Goal: Task Accomplishment & Management: Manage account settings

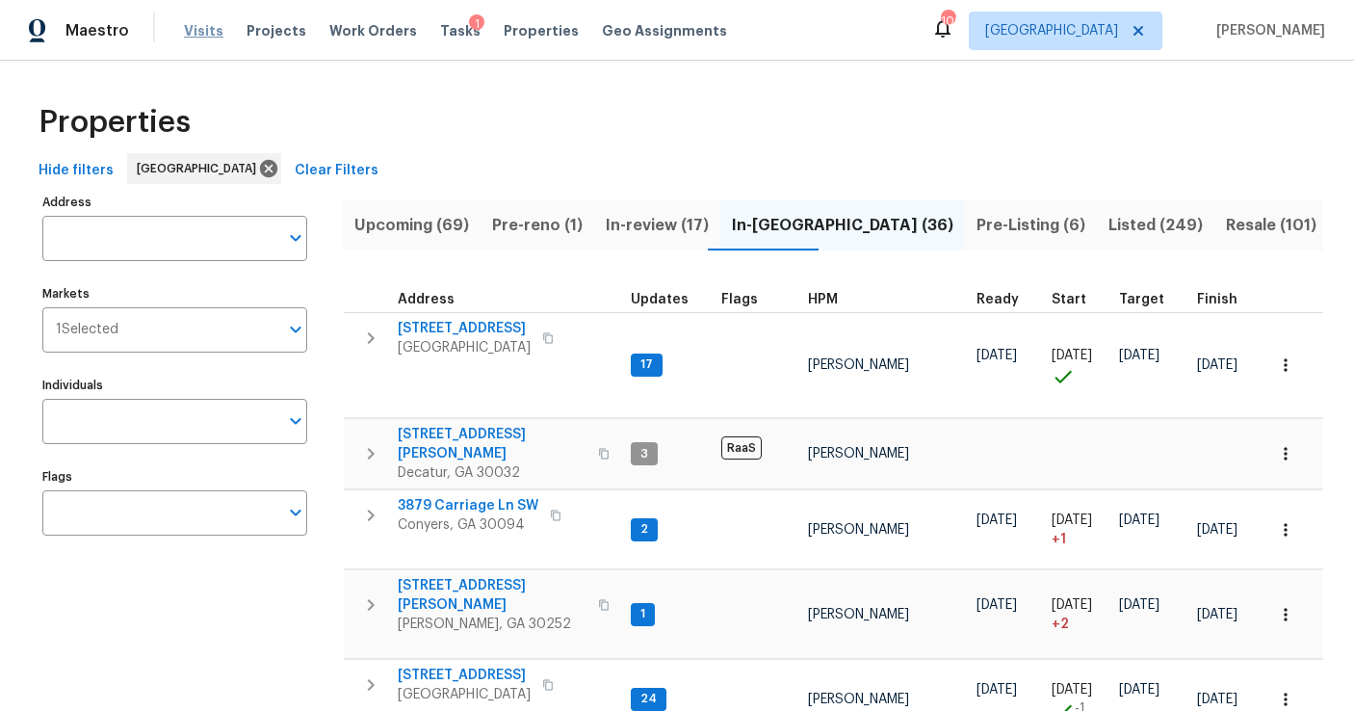
click at [192, 31] on span "Visits" at bounding box center [203, 30] width 39 height 19
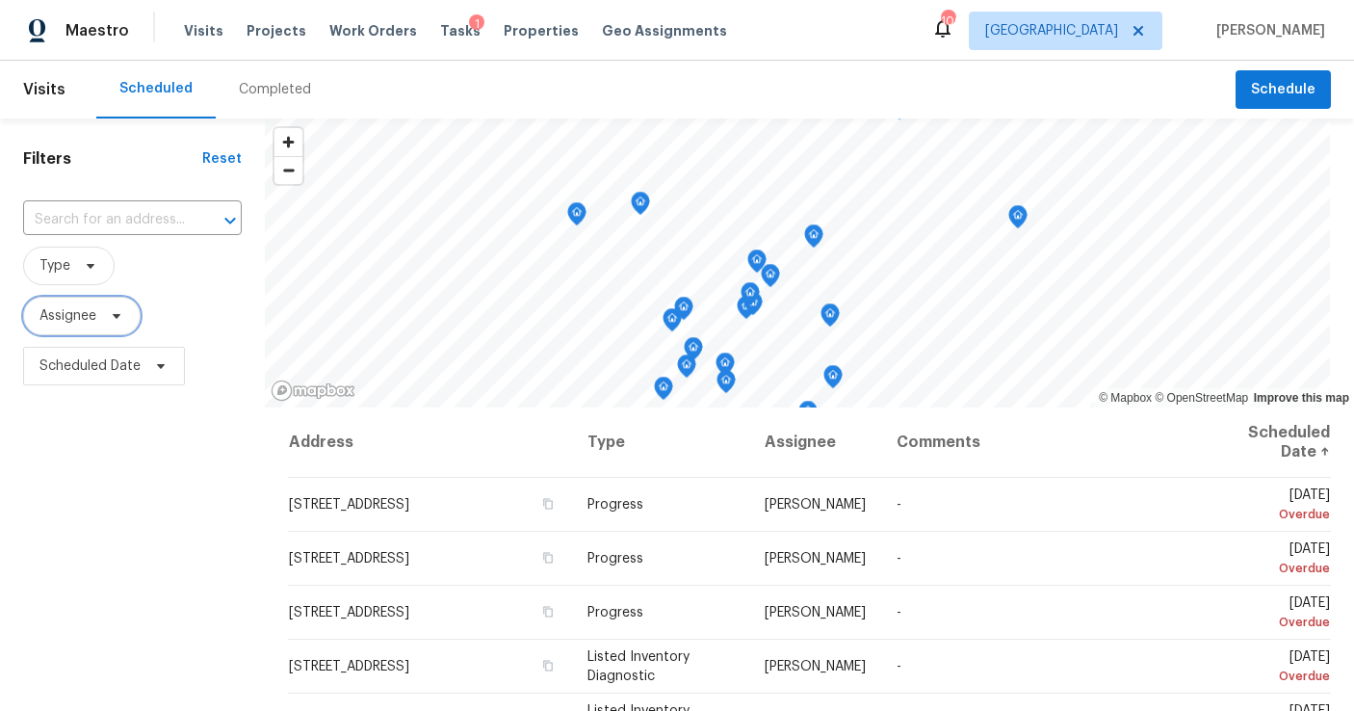
click at [61, 323] on span "Assignee" at bounding box center [67, 315] width 57 height 19
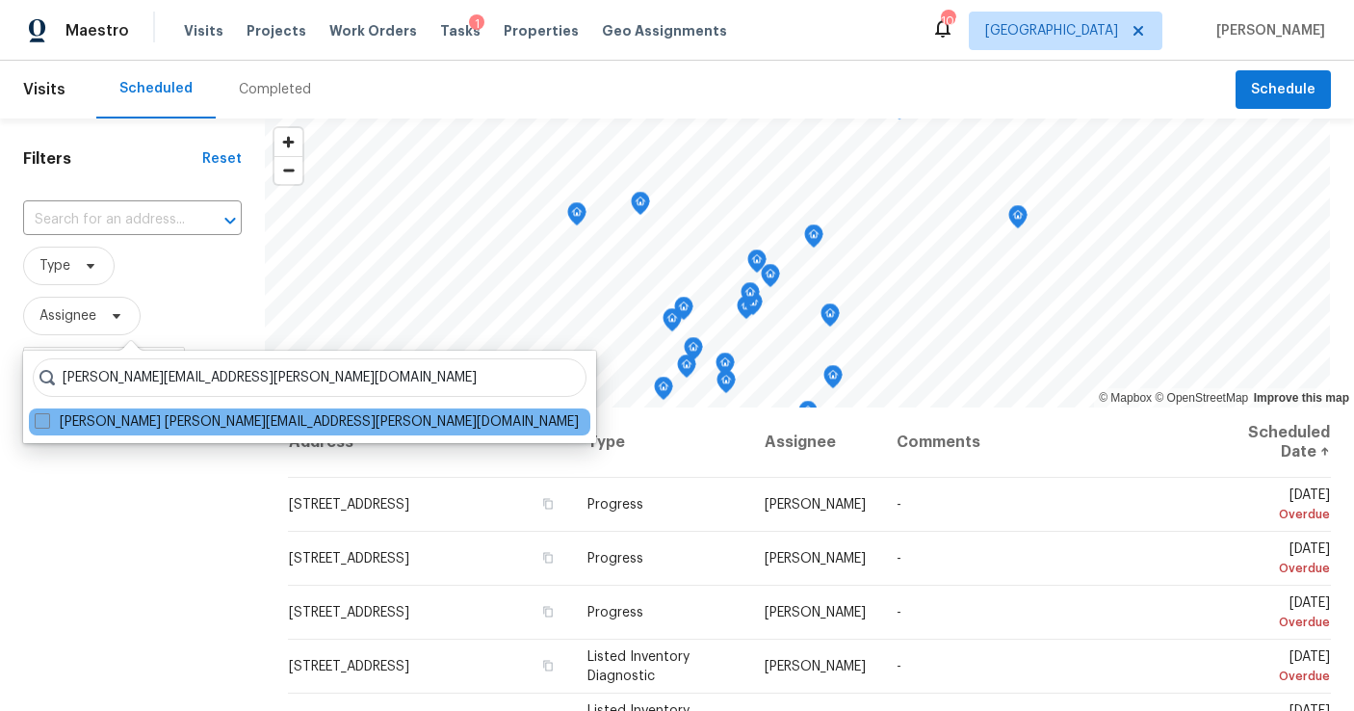
type input "cynthia.herriott@opendoor.com"
click at [40, 426] on span at bounding box center [42, 420] width 15 height 15
click at [40, 425] on input "Cynthia Herriott cynthia.herriott@opendoor.com" at bounding box center [41, 418] width 13 height 13
checkbox input "true"
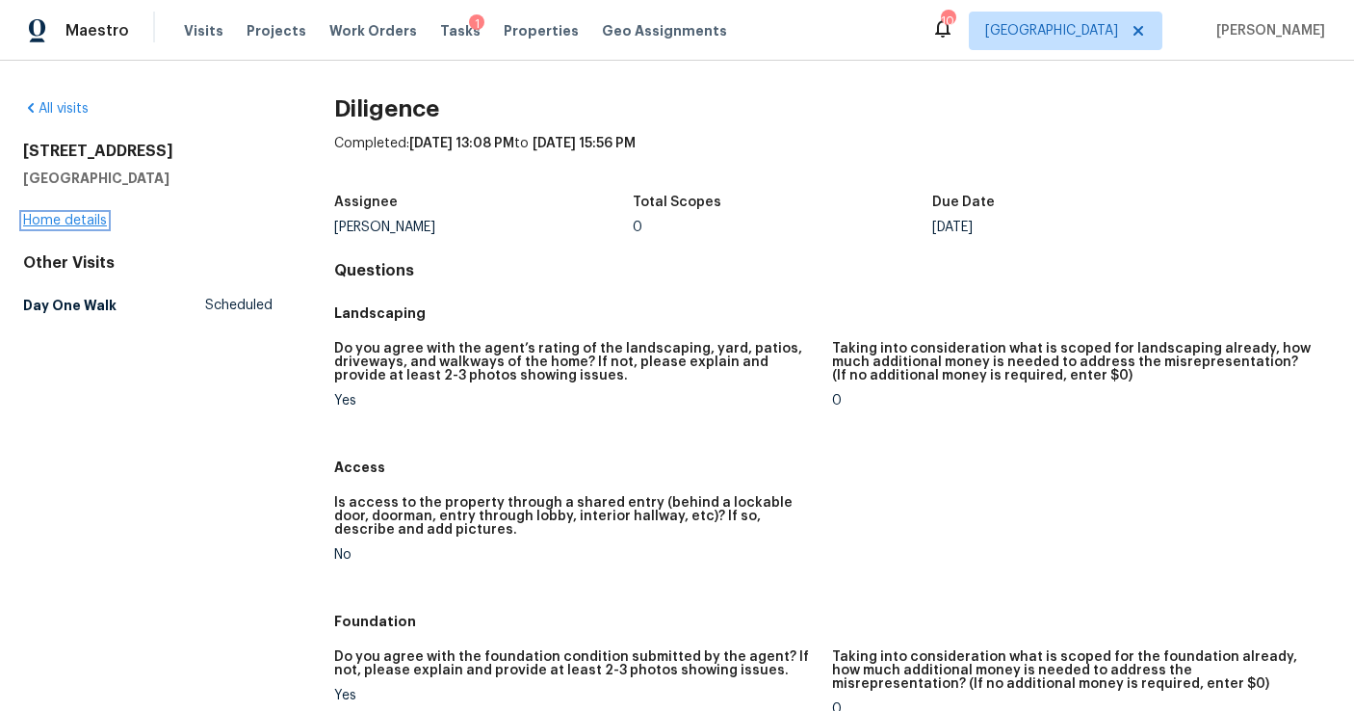
click at [85, 222] on link "Home details" at bounding box center [65, 220] width 84 height 13
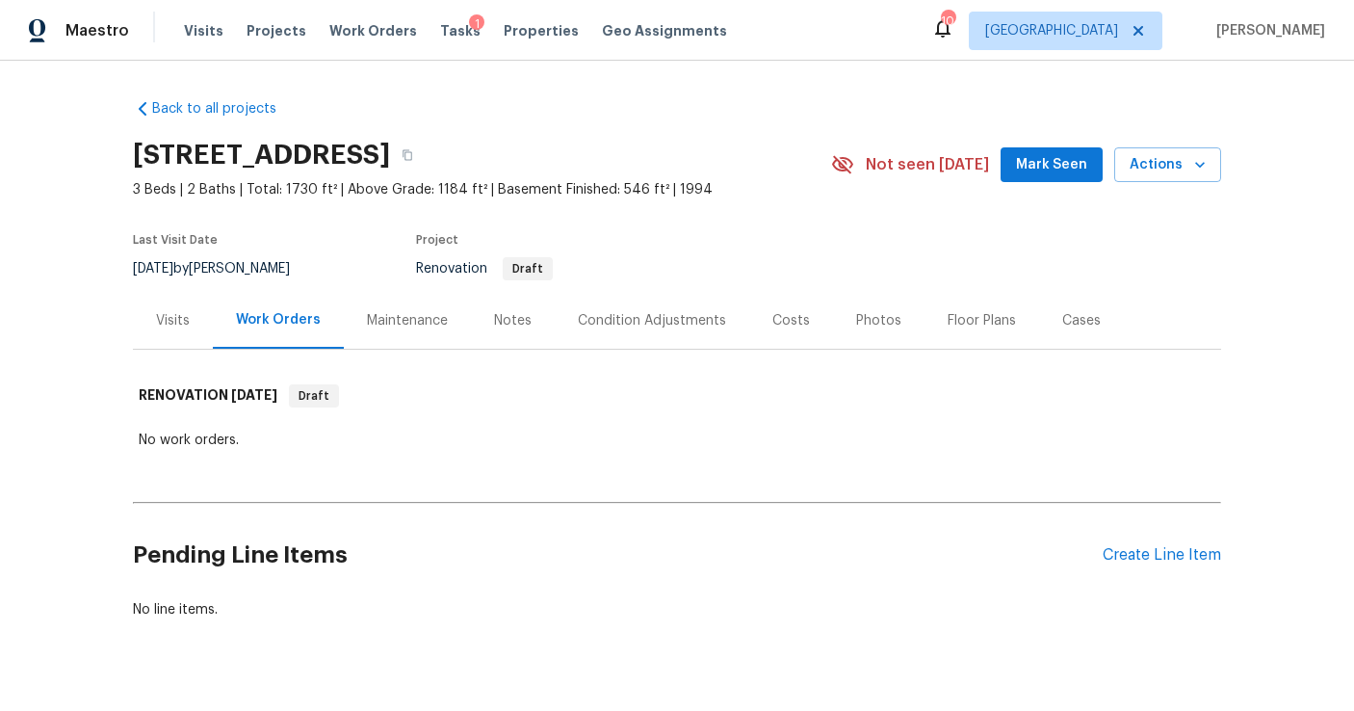
click at [618, 317] on div "Condition Adjustments" at bounding box center [652, 320] width 148 height 19
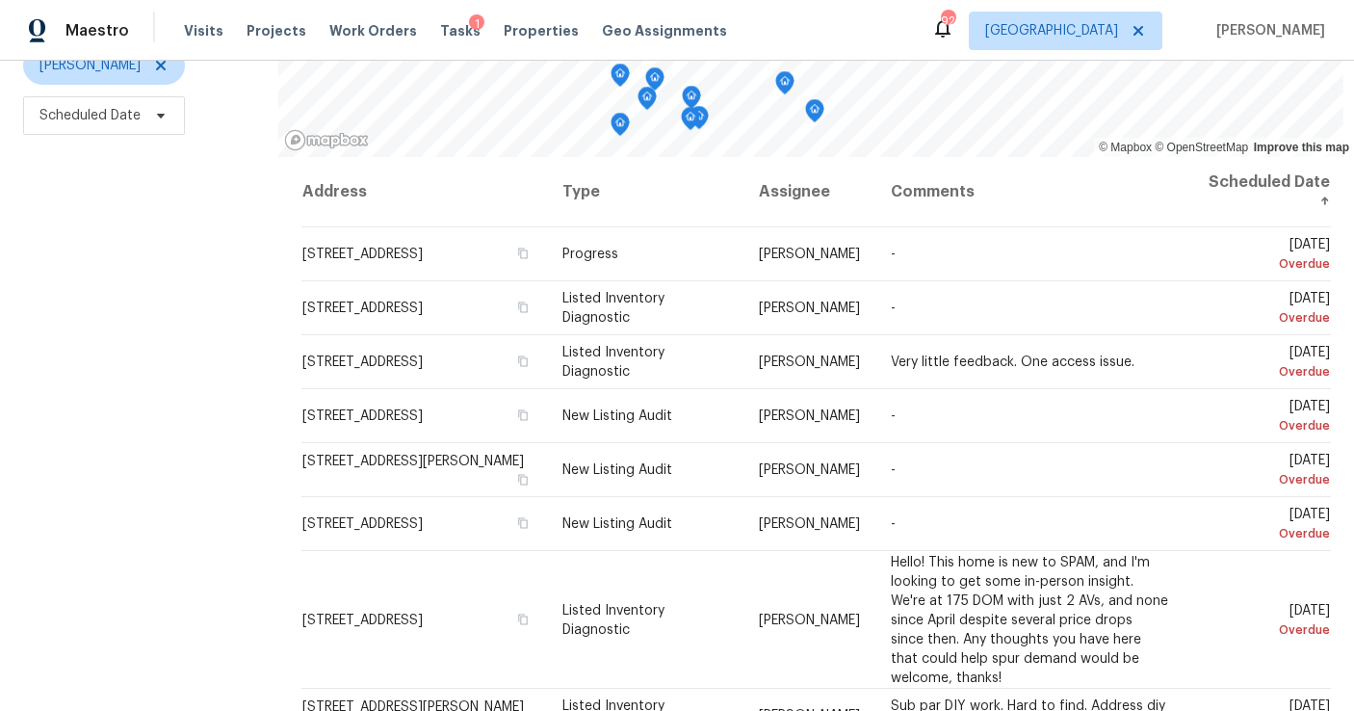
scroll to position [257, 0]
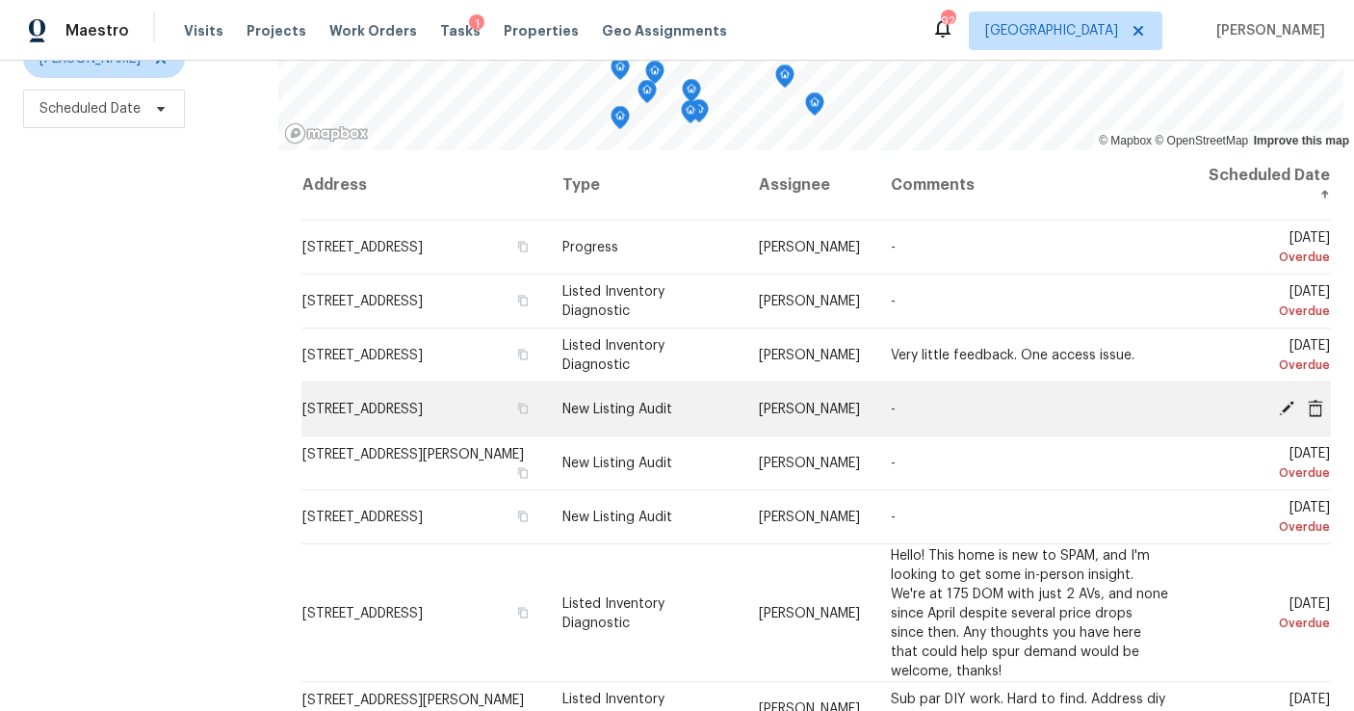
click at [1284, 407] on icon at bounding box center [1286, 407] width 15 height 15
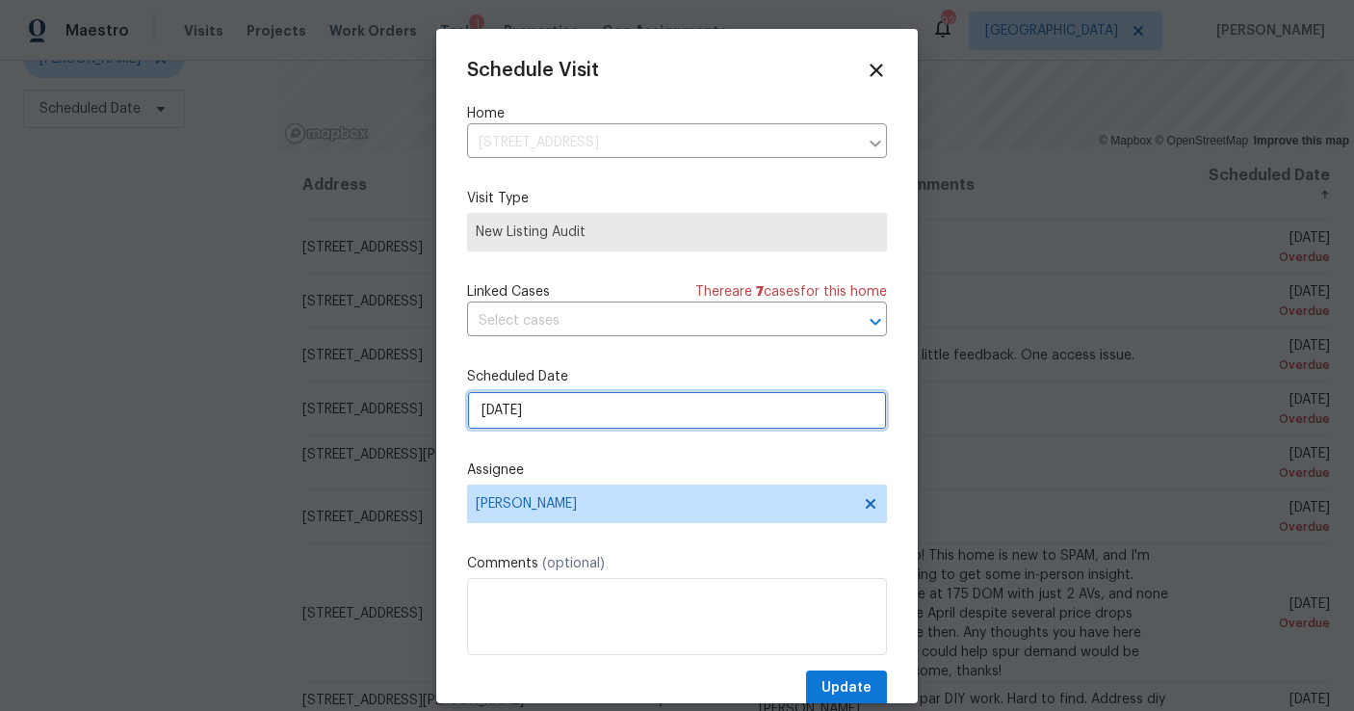
click at [541, 401] on input "8/22/2025" at bounding box center [677, 410] width 420 height 39
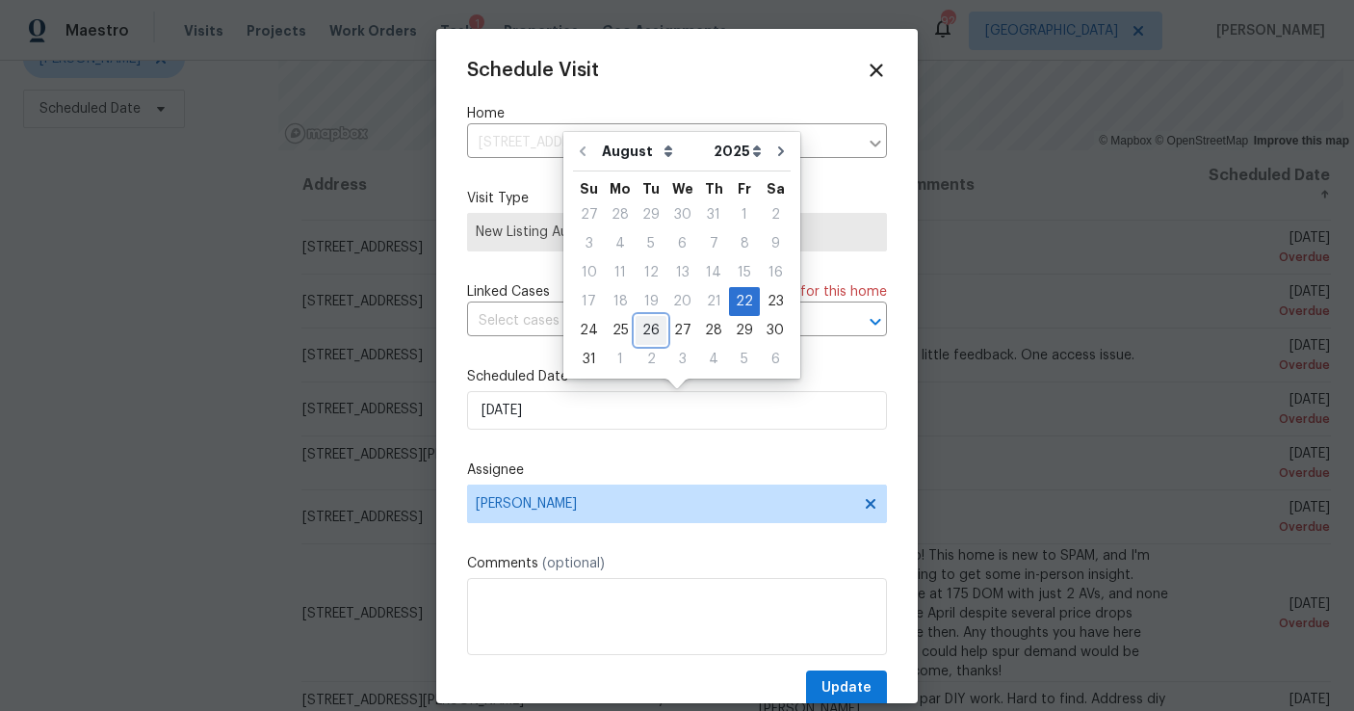
click at [646, 329] on div "26" at bounding box center [651, 330] width 31 height 27
type input "8/26/2025"
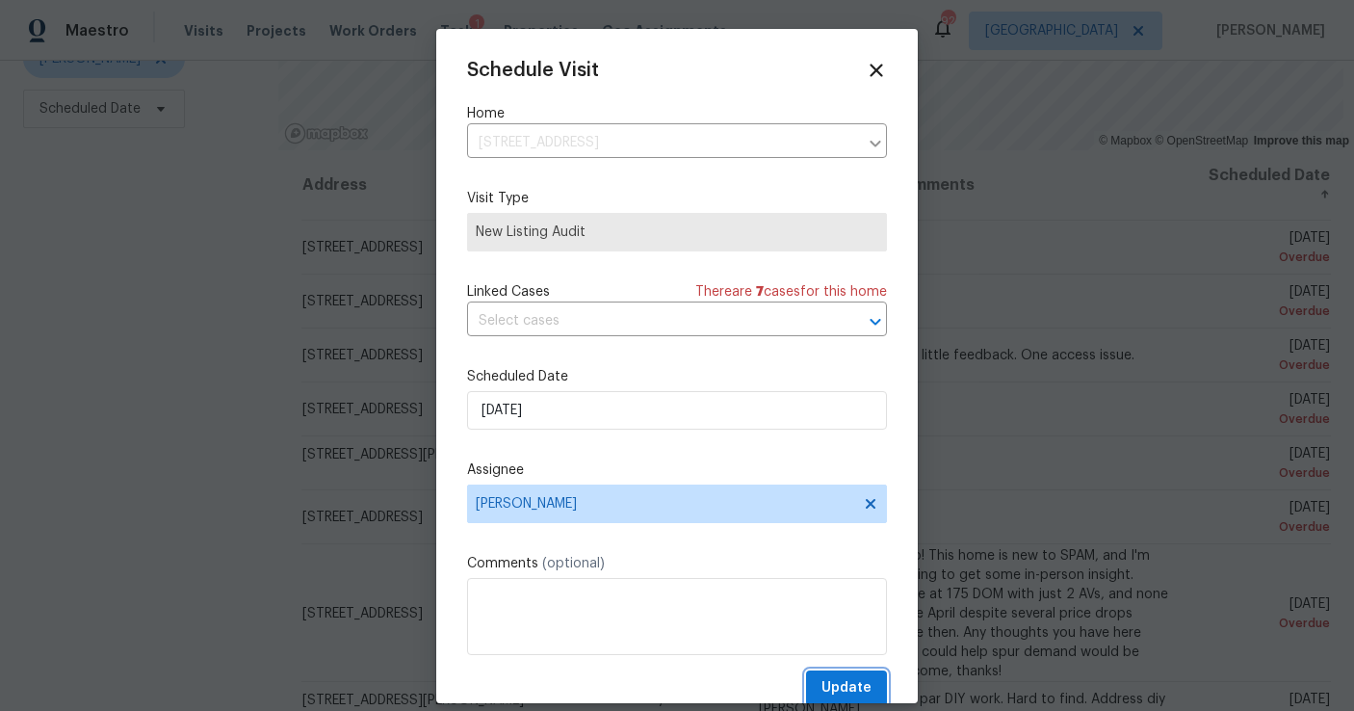
click at [847, 678] on span "Update" at bounding box center [847, 688] width 50 height 24
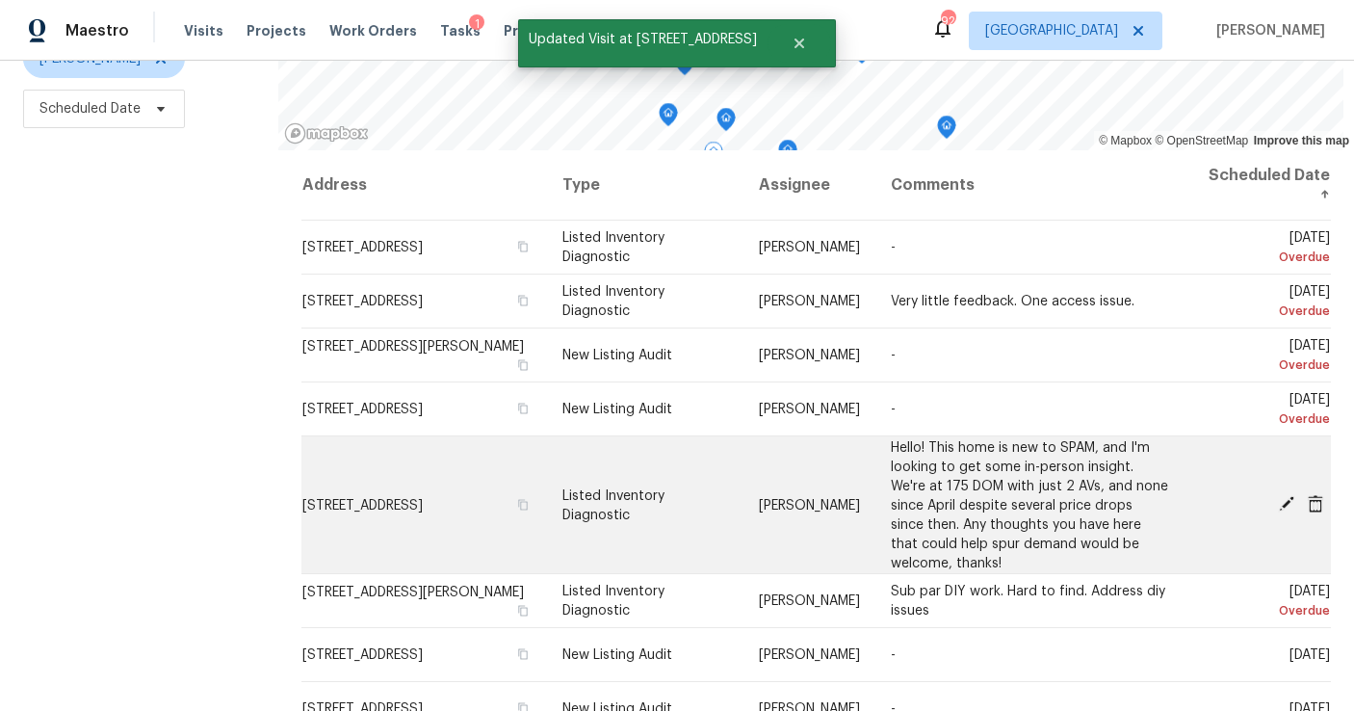
click at [1277, 495] on span at bounding box center [1287, 503] width 29 height 17
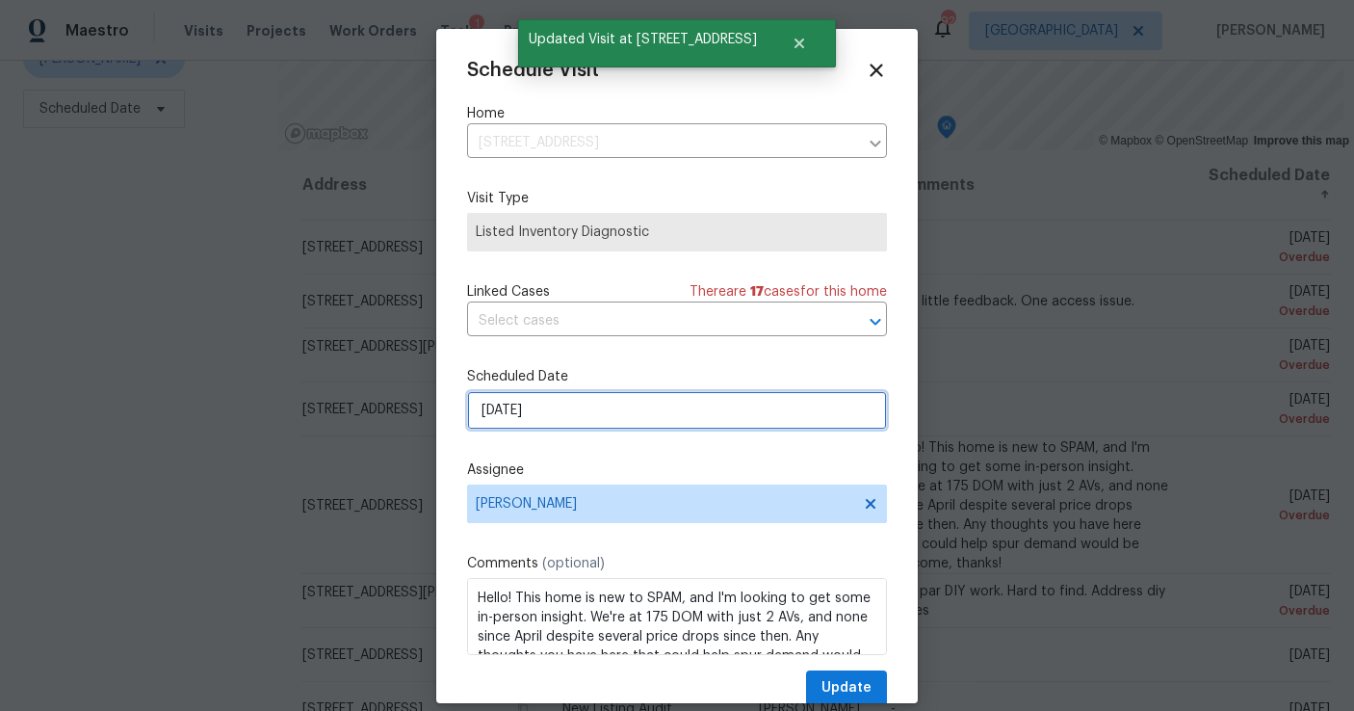
click at [539, 422] on input "8/22/2025" at bounding box center [677, 410] width 420 height 39
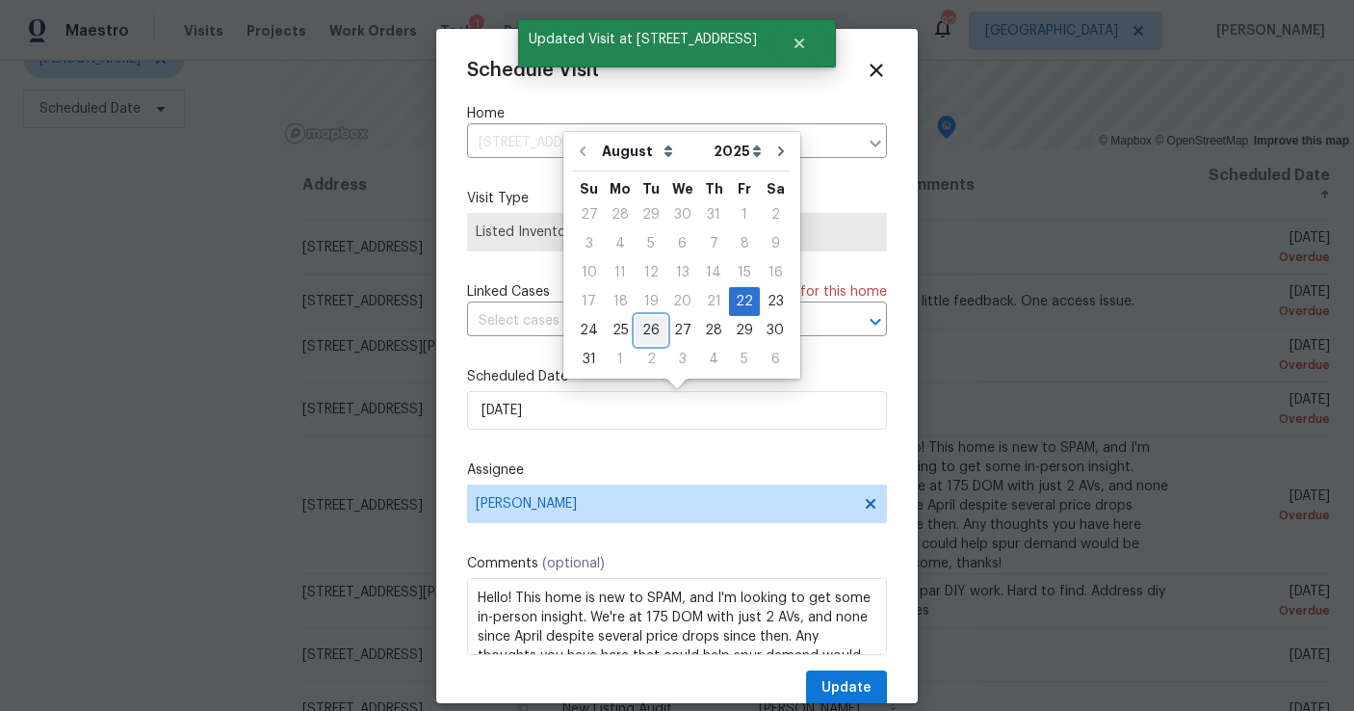
click at [641, 327] on div "26" at bounding box center [651, 330] width 31 height 27
type input "8/26/2025"
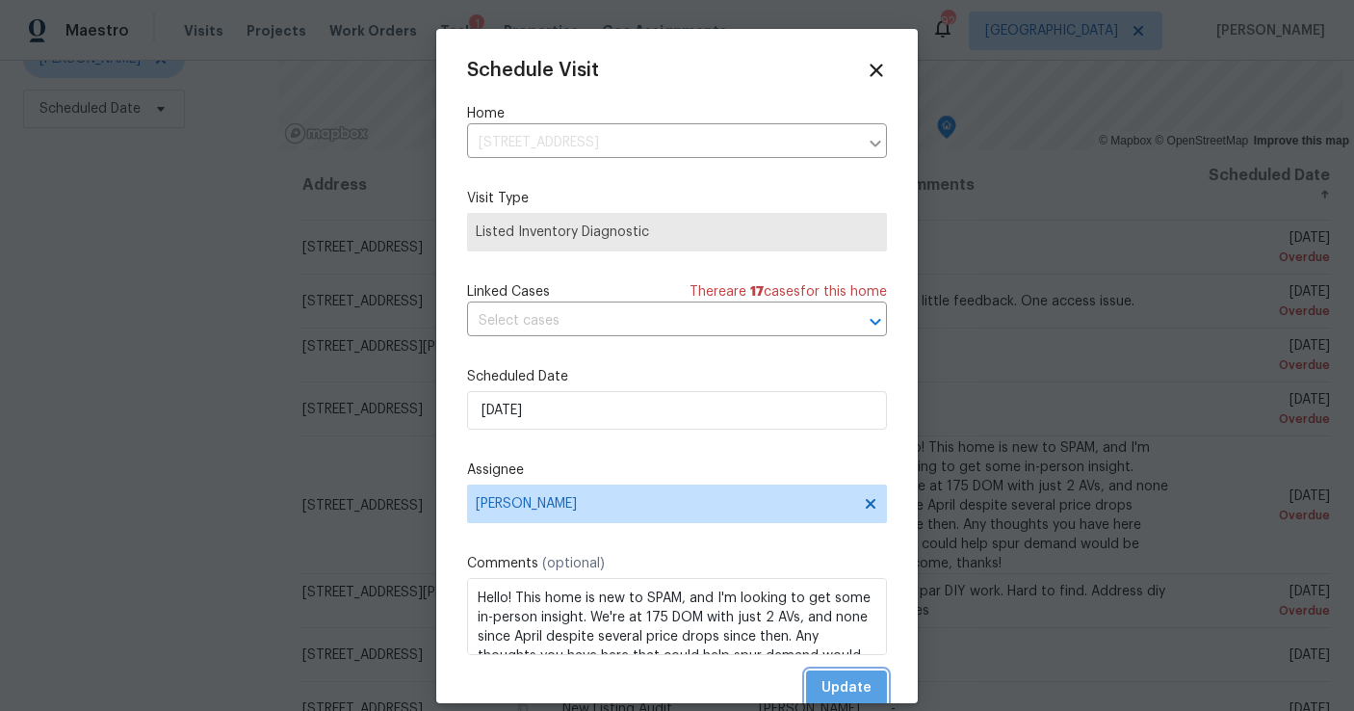
click at [820, 674] on button "Update" at bounding box center [846, 688] width 81 height 36
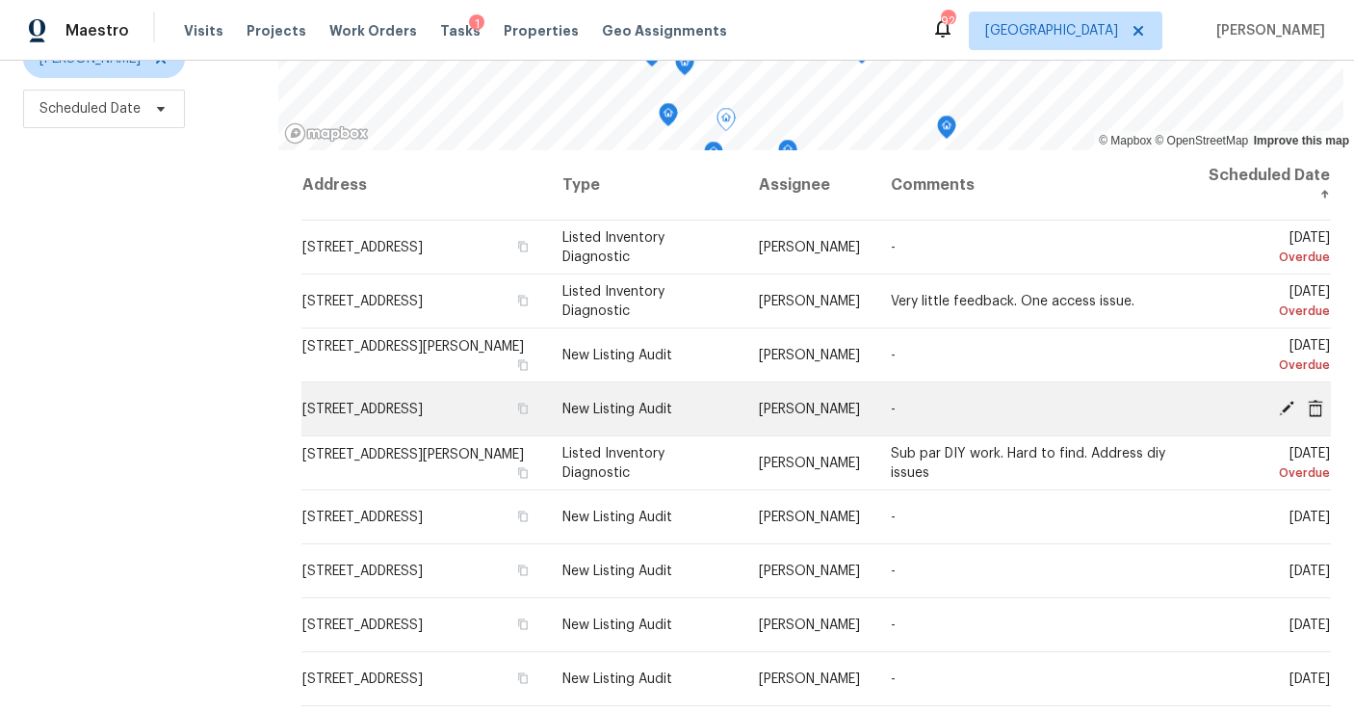
click at [1285, 402] on icon at bounding box center [1286, 407] width 17 height 17
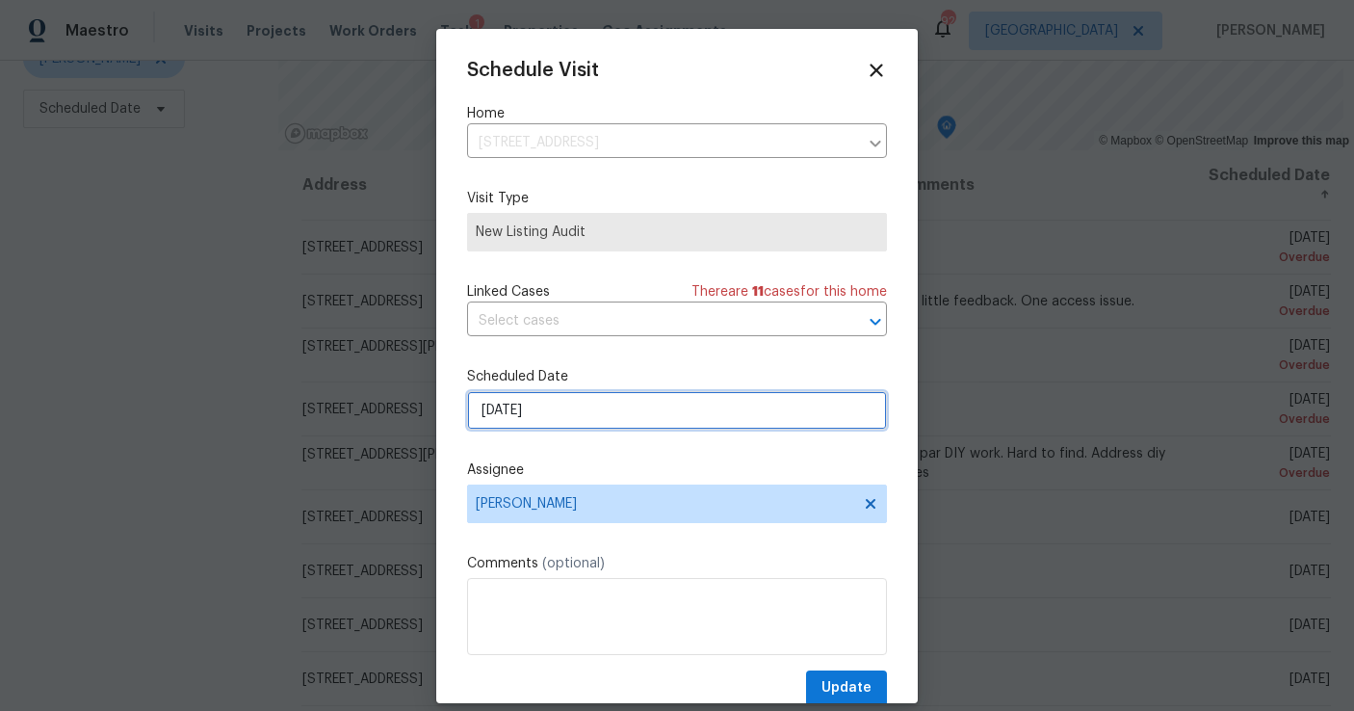
click at [600, 407] on input "8/22/2025" at bounding box center [677, 410] width 420 height 39
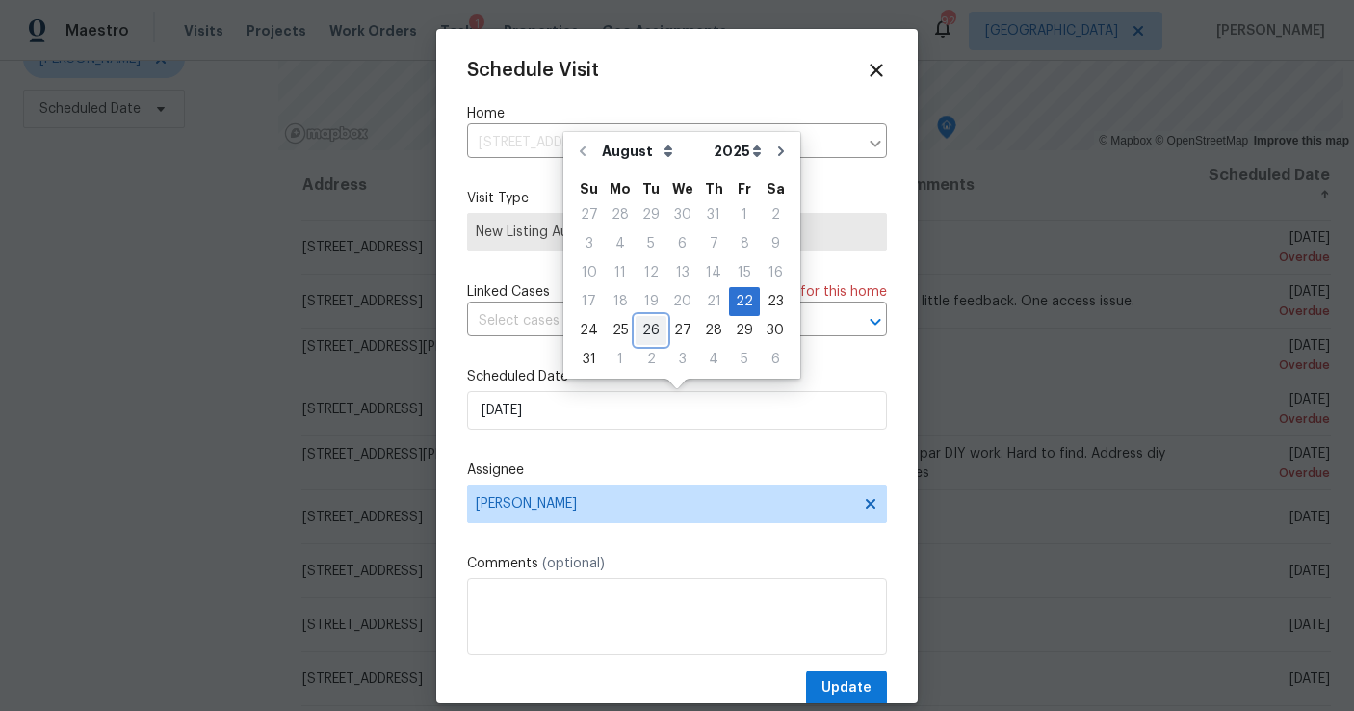
click at [644, 328] on div "26" at bounding box center [651, 330] width 31 height 27
type input "8/26/2025"
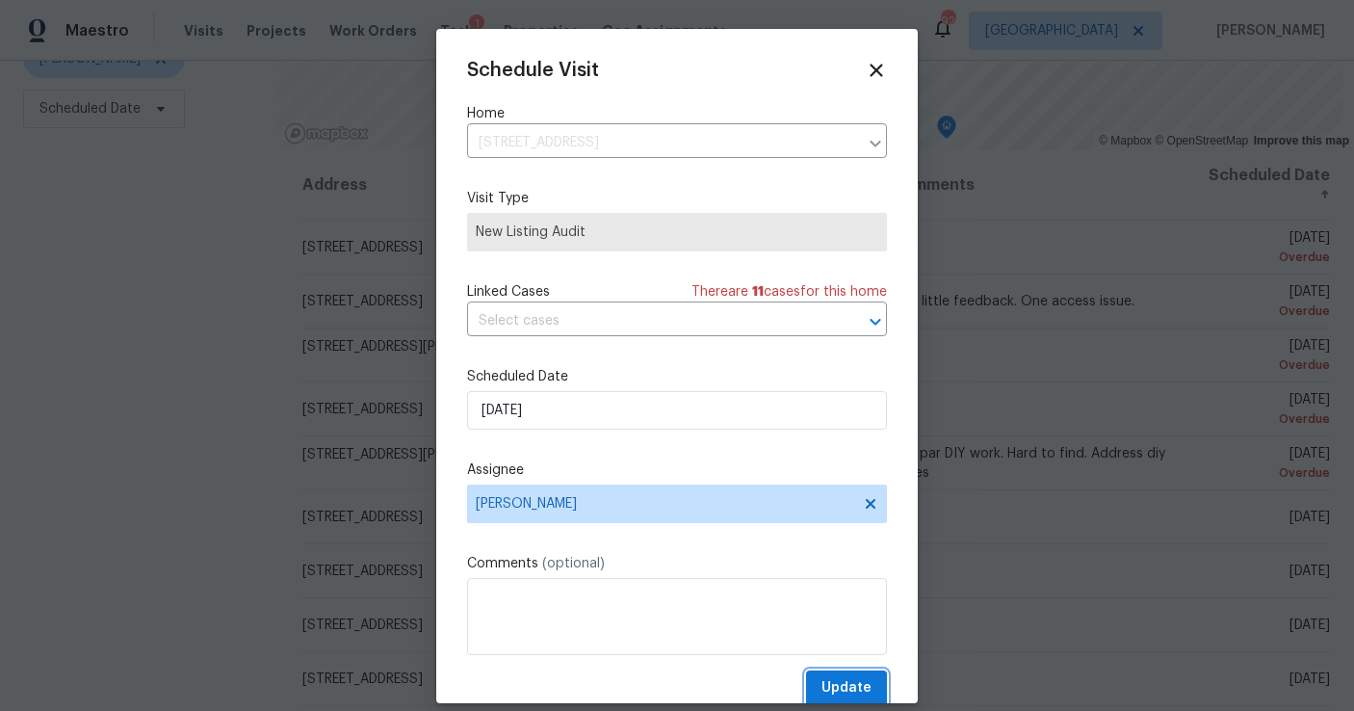
click at [858, 690] on span "Update" at bounding box center [847, 688] width 50 height 24
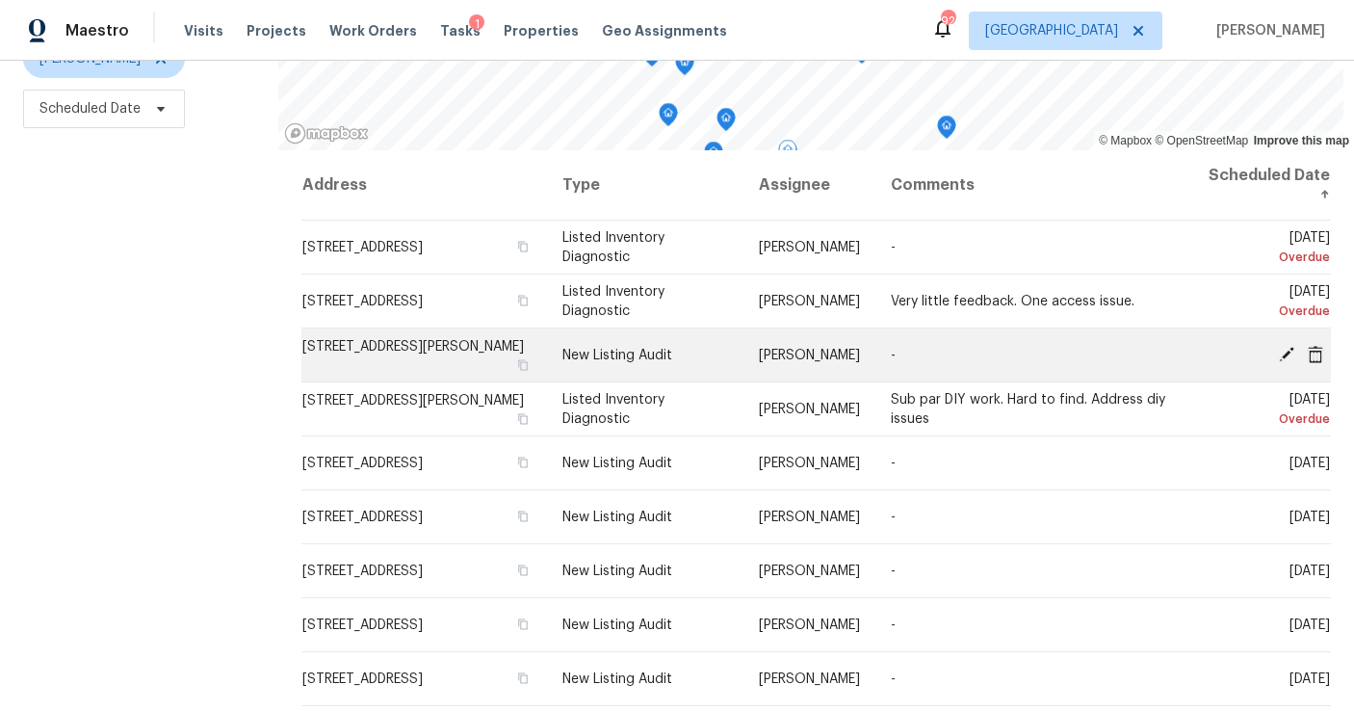
click at [1287, 358] on icon at bounding box center [1286, 353] width 17 height 17
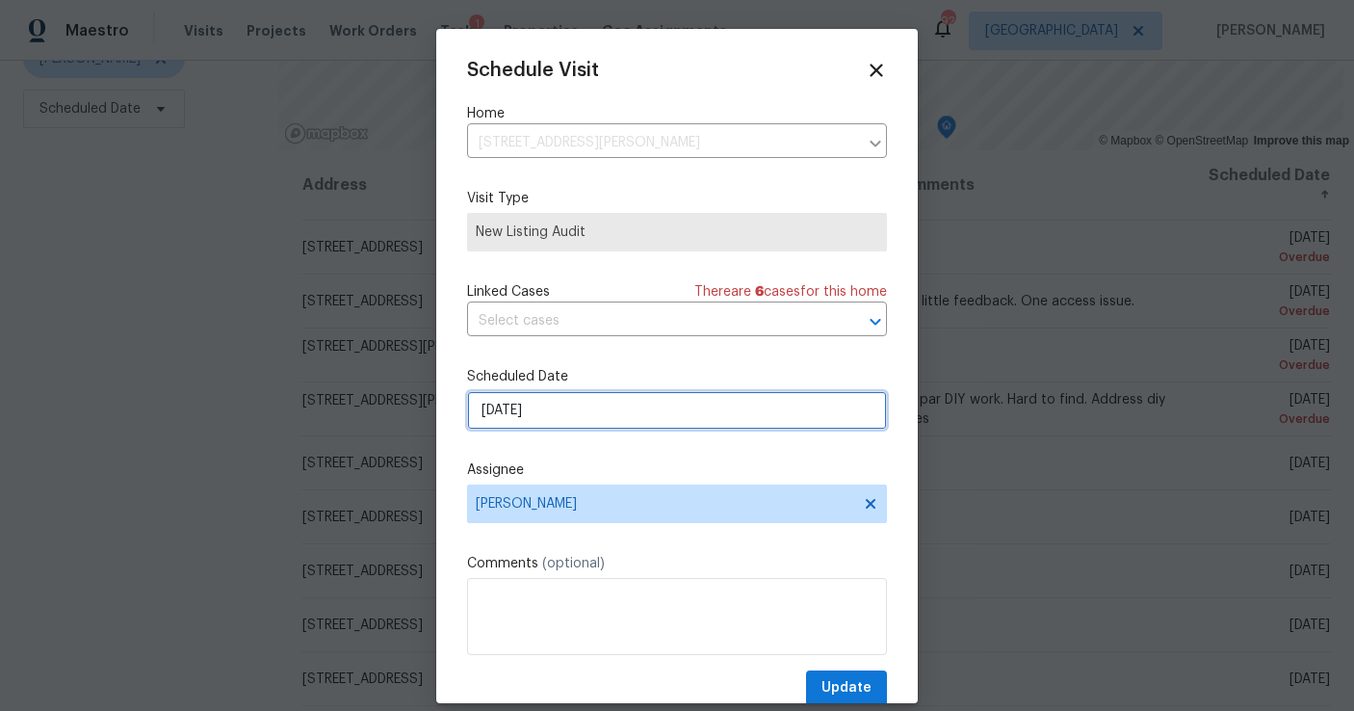
click at [651, 406] on input "8/22/2025" at bounding box center [677, 410] width 420 height 39
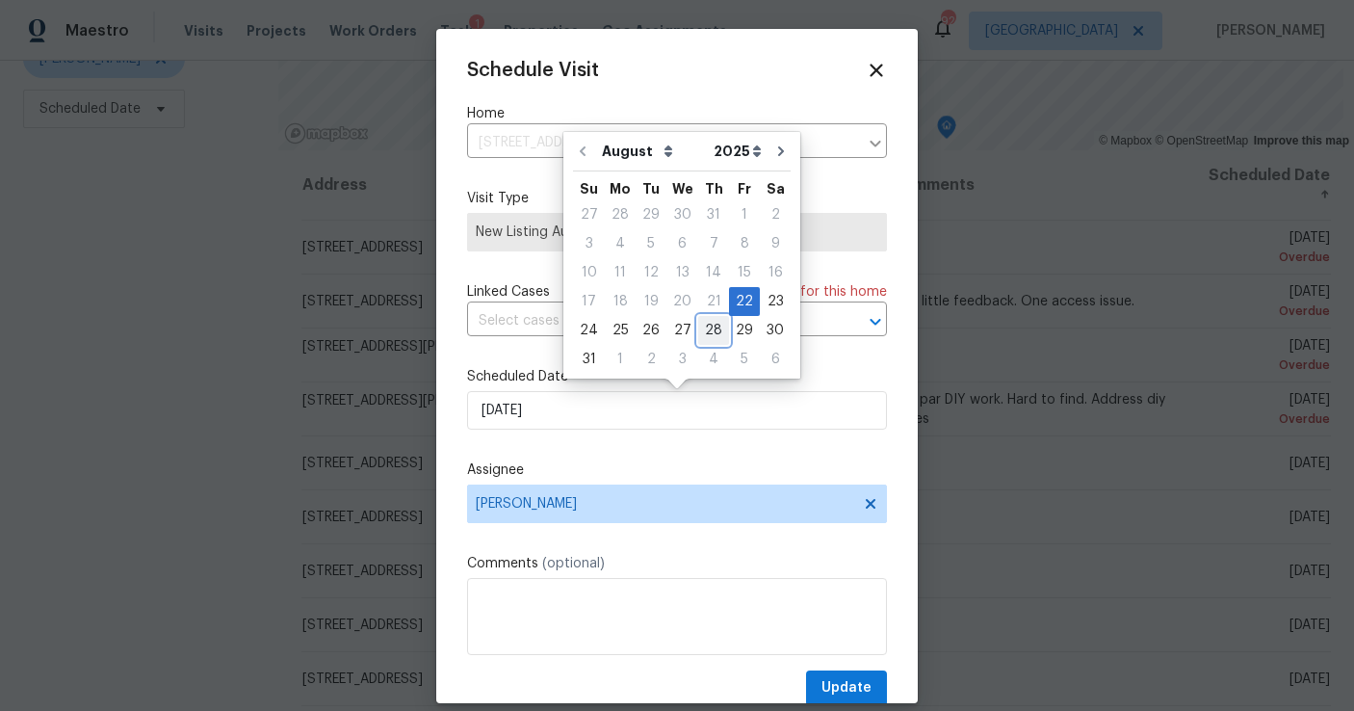
click at [700, 330] on div "28" at bounding box center [713, 330] width 31 height 27
type input "8/28/2025"
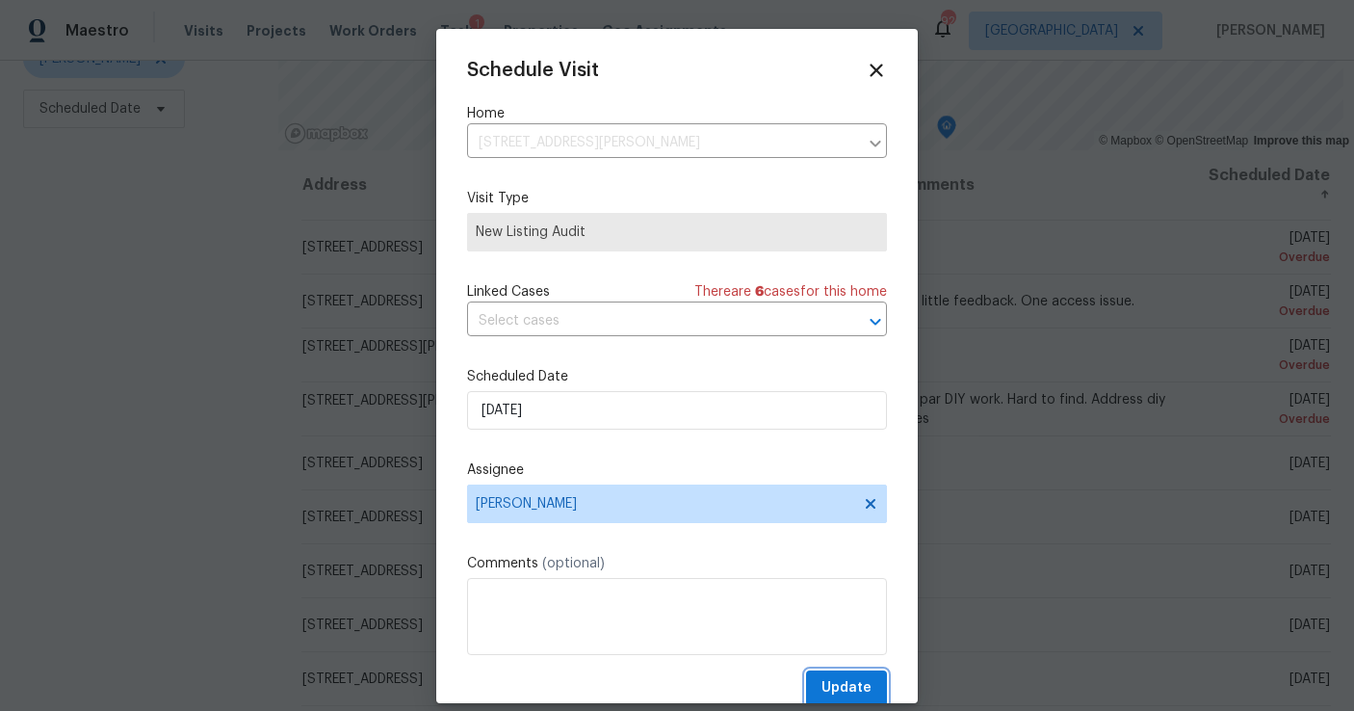
click at [838, 686] on span "Update" at bounding box center [847, 688] width 50 height 24
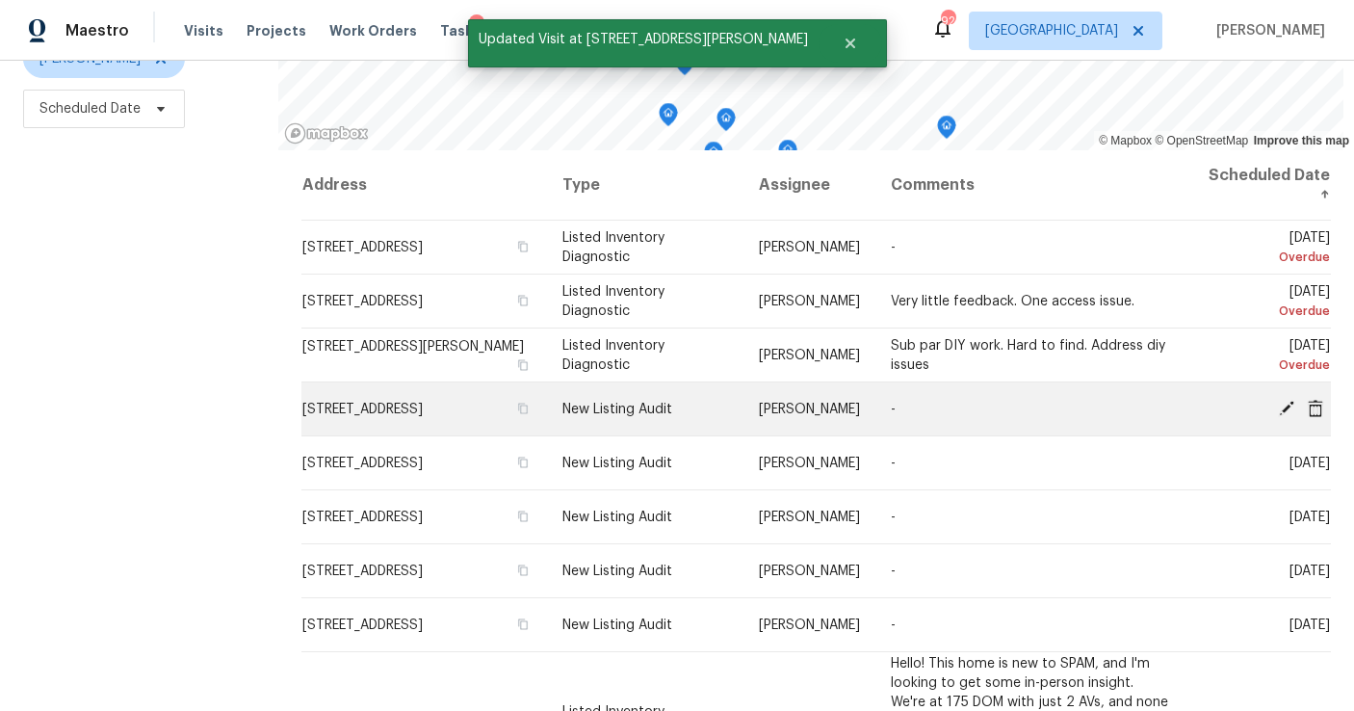
click at [1284, 407] on icon at bounding box center [1286, 407] width 15 height 15
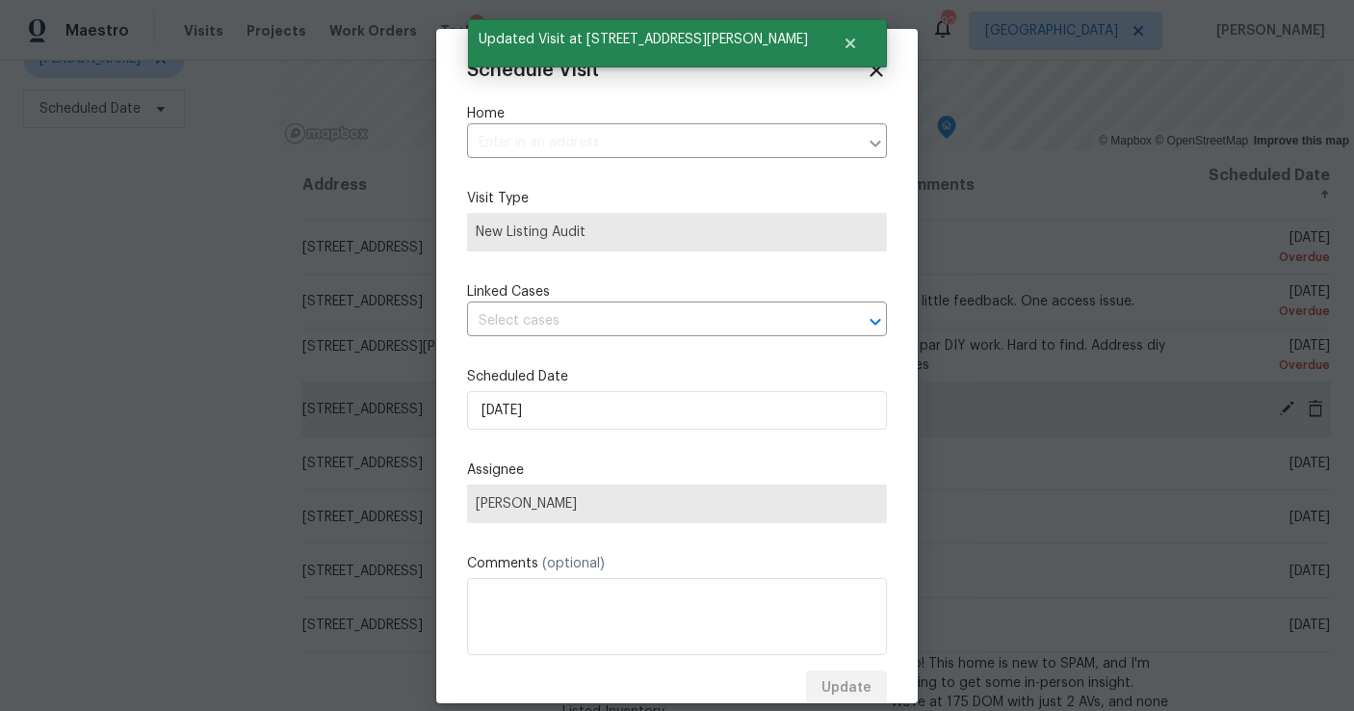
type input "270 Laurel Way, Covington, GA 30016"
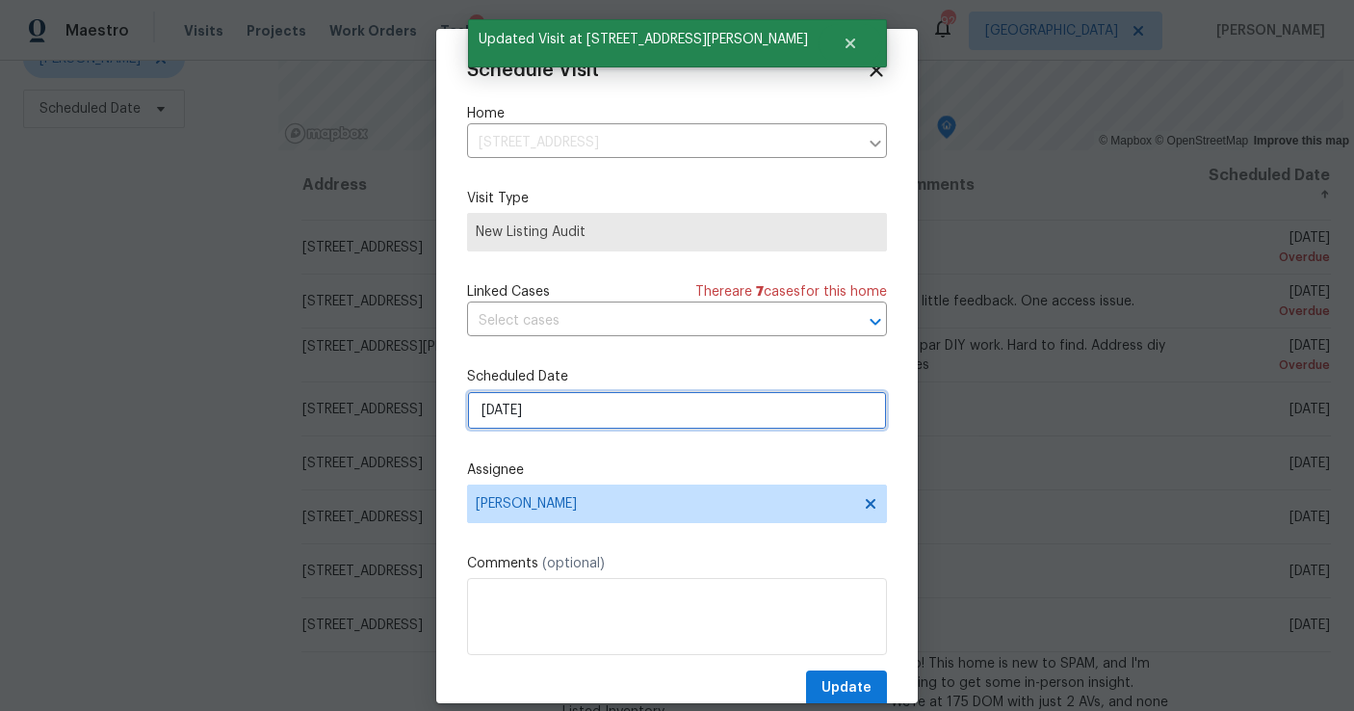
click at [600, 416] on input "8/26/2025" at bounding box center [677, 410] width 420 height 39
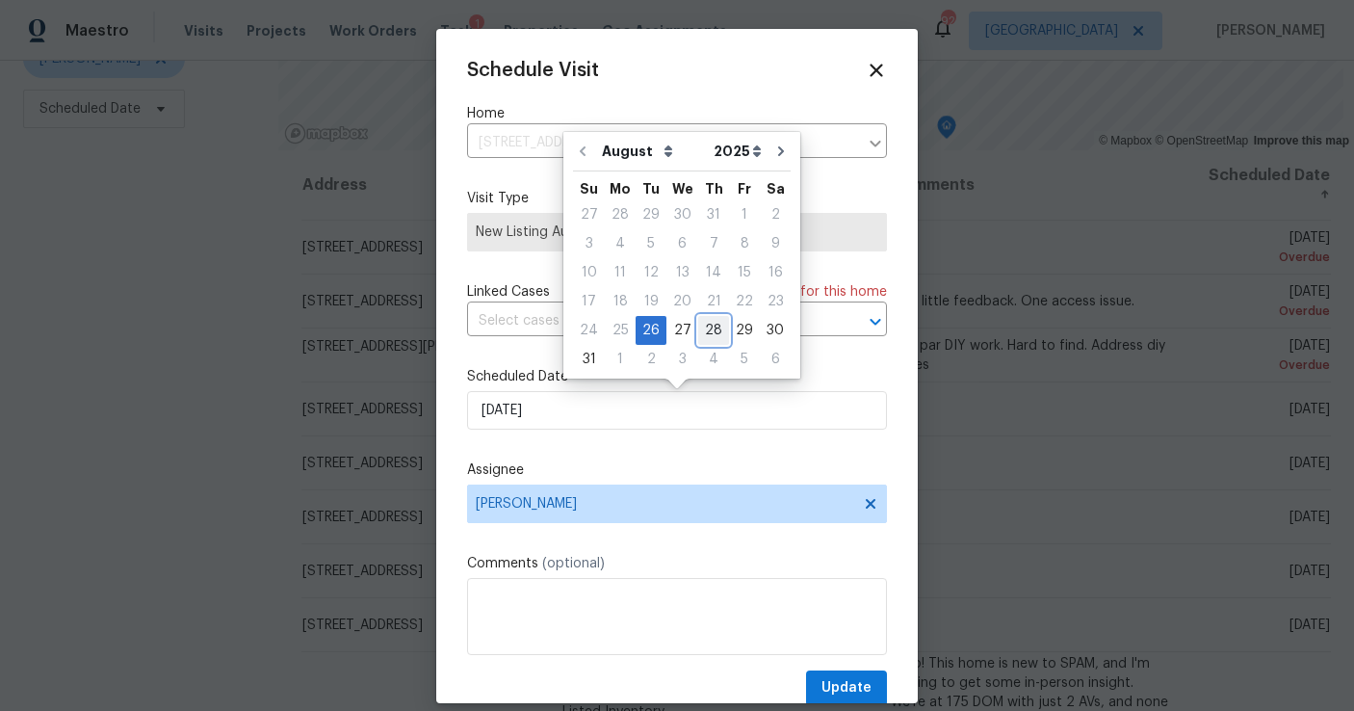
click at [707, 334] on div "28" at bounding box center [713, 330] width 31 height 27
type input "8/28/2025"
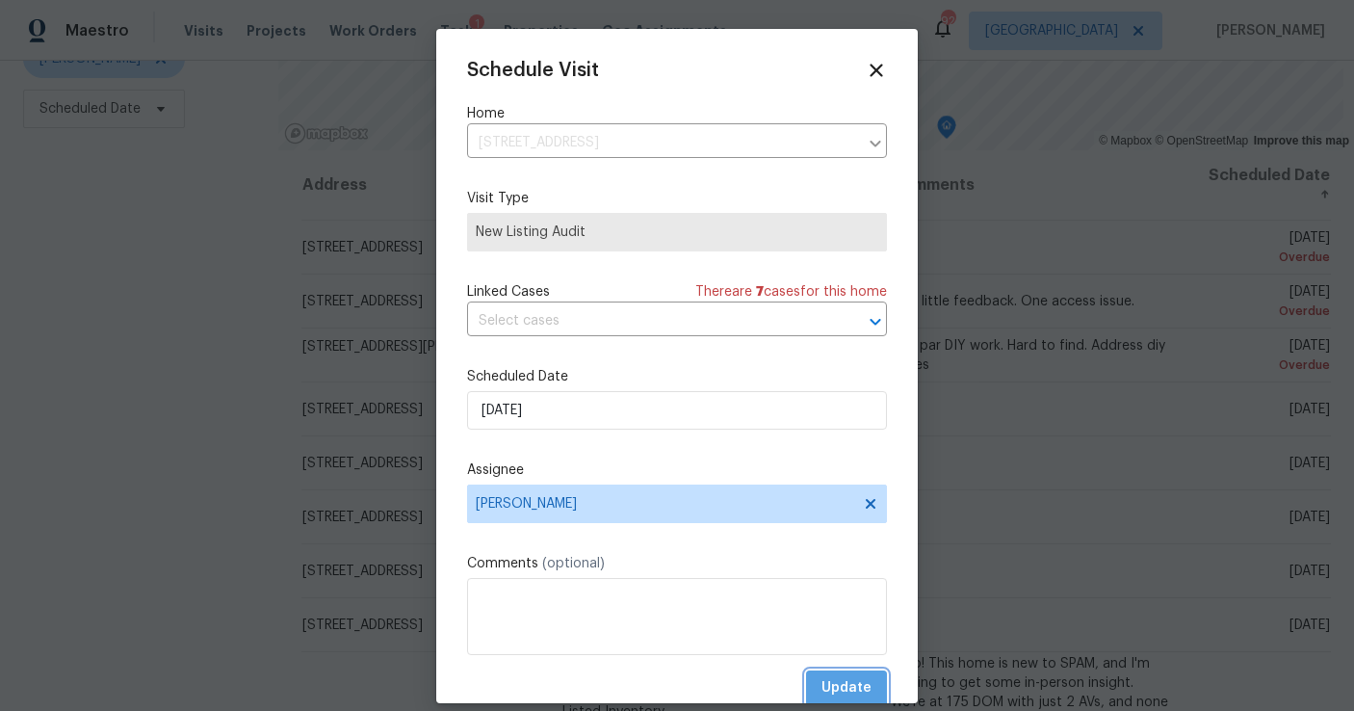
click at [839, 683] on span "Update" at bounding box center [847, 688] width 50 height 24
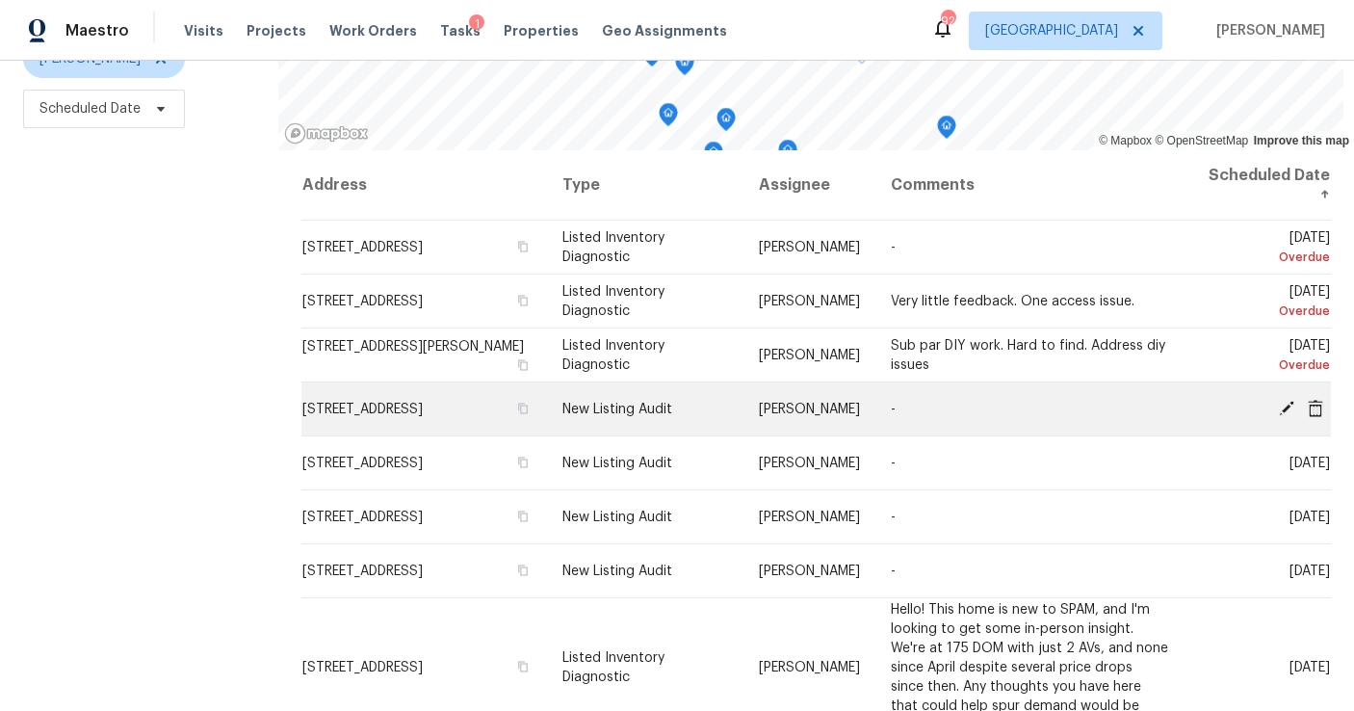
click at [1290, 407] on icon at bounding box center [1286, 407] width 15 height 15
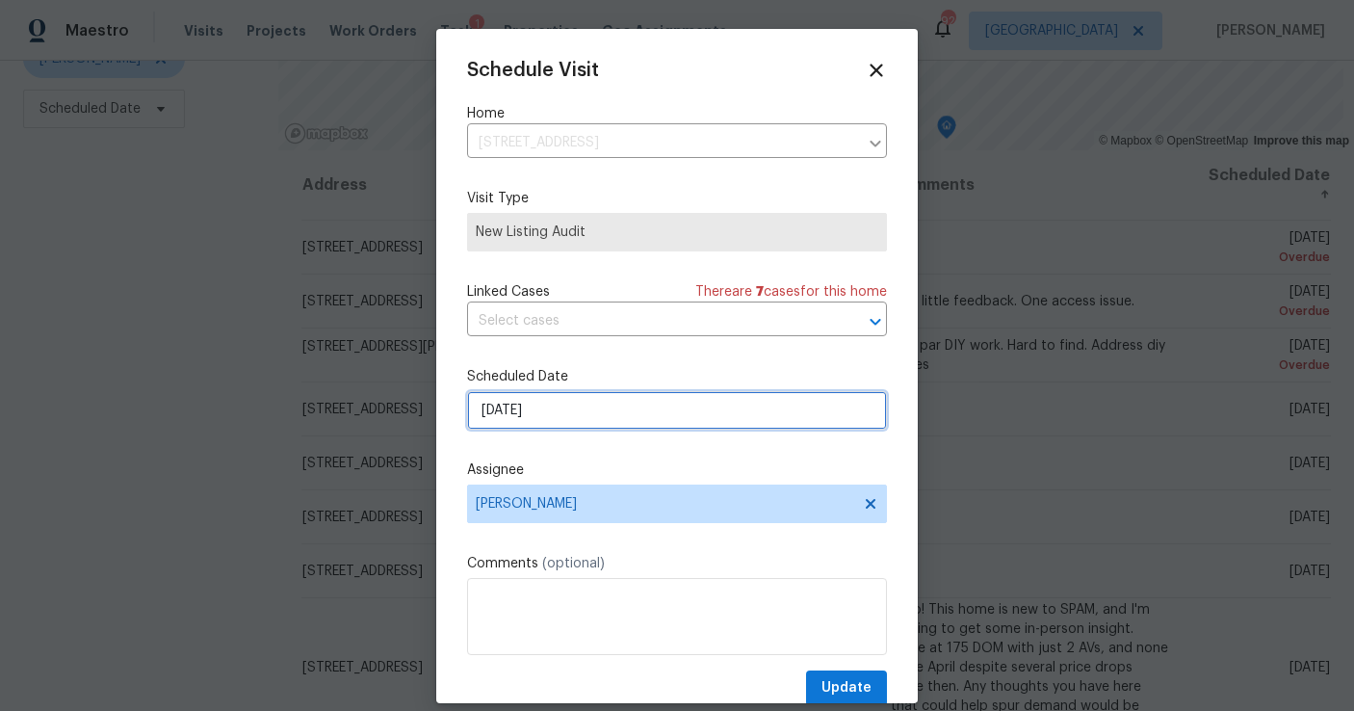
click at [577, 423] on input "8/26/2025" at bounding box center [677, 410] width 420 height 39
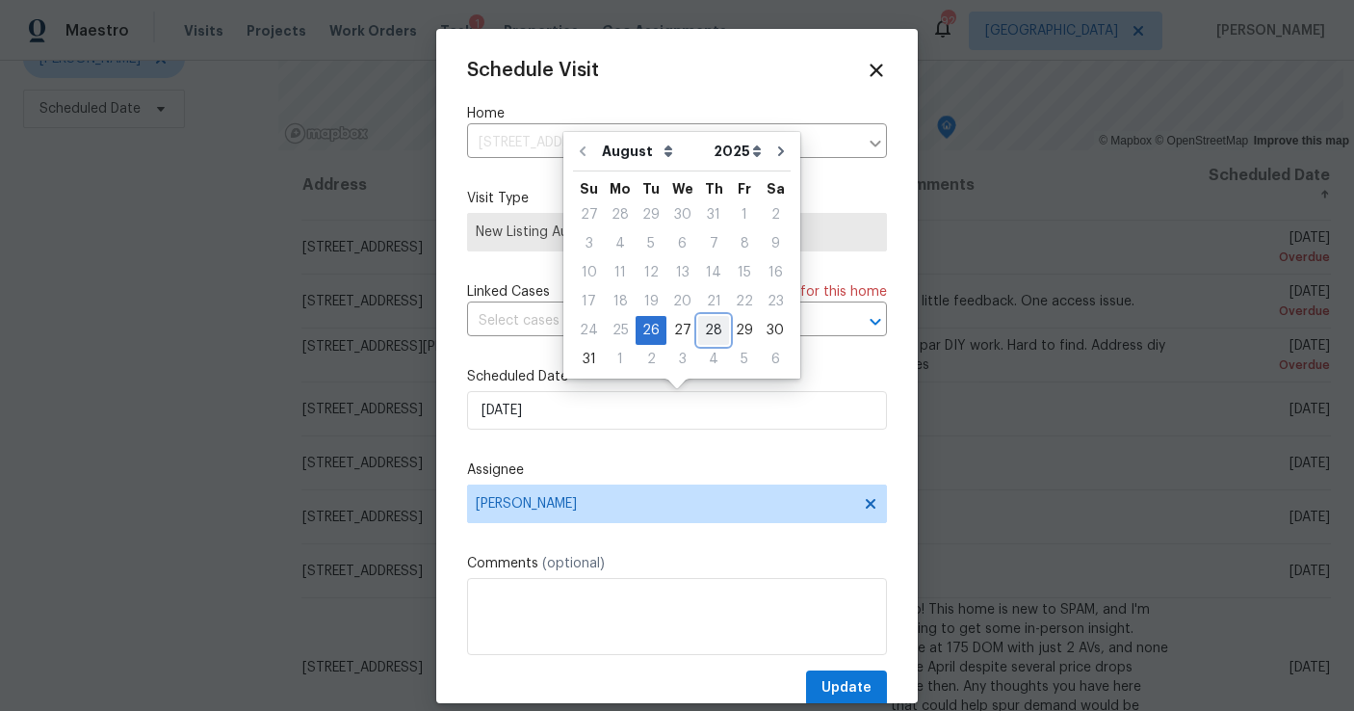
click at [711, 329] on div "28" at bounding box center [713, 330] width 31 height 27
type input "8/28/2025"
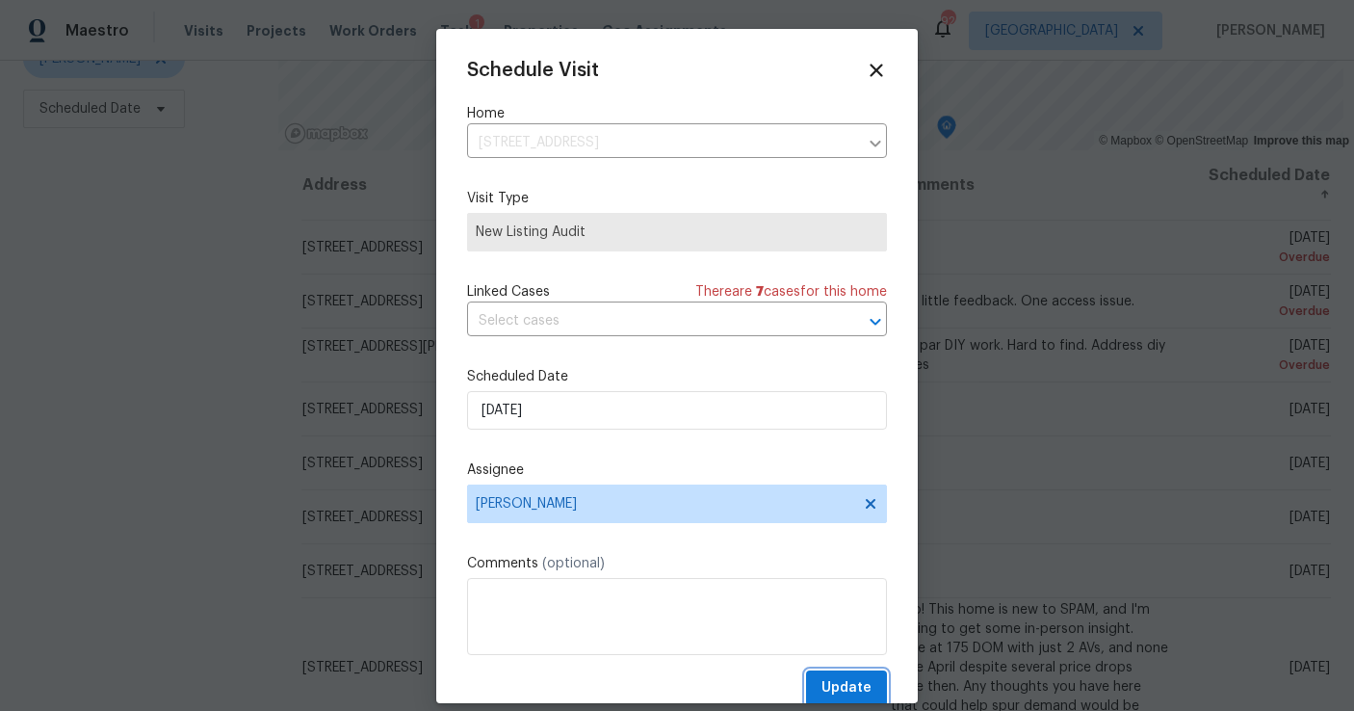
click at [847, 690] on span "Update" at bounding box center [847, 688] width 50 height 24
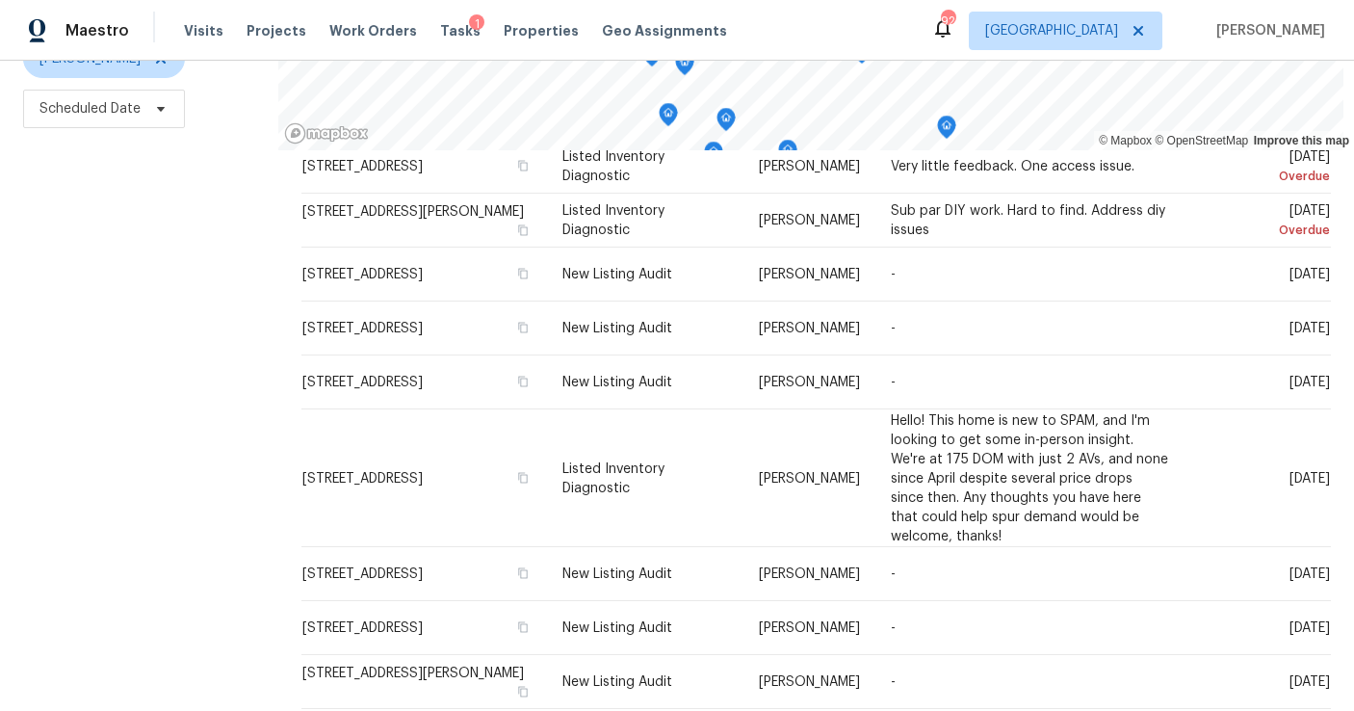
scroll to position [0, 0]
